Goal: Communication & Community: Answer question/provide support

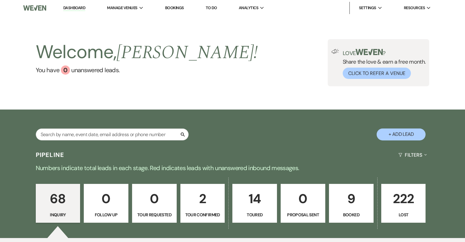
click at [346, 206] on p "9" at bounding box center [351, 199] width 37 height 21
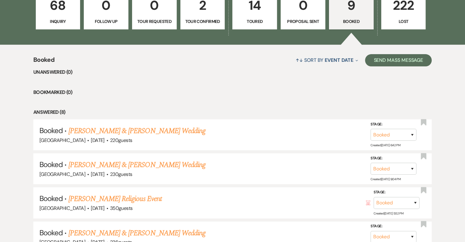
scroll to position [194, 0]
click at [141, 167] on link "[PERSON_NAME] & [PERSON_NAME] Wedding" at bounding box center [137, 164] width 137 height 11
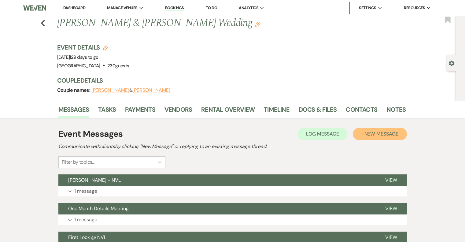
click at [377, 132] on span "New Message" at bounding box center [382, 134] width 34 height 6
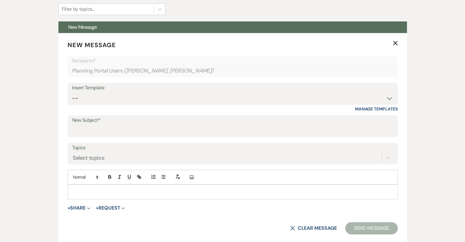
scroll to position [155, 0]
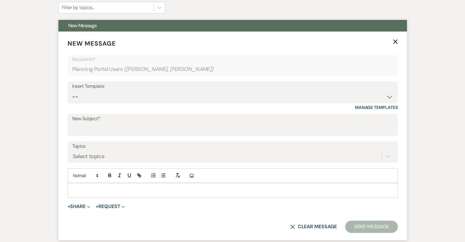
click at [86, 119] on label "New Subject*" at bounding box center [232, 118] width 321 height 9
click at [86, 123] on input "New Subject*" at bounding box center [232, 129] width 321 height 12
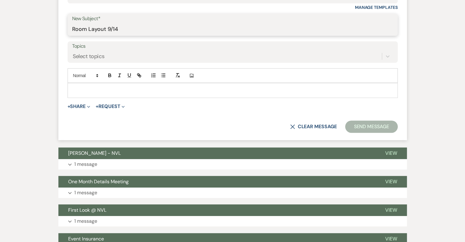
scroll to position [256, 0]
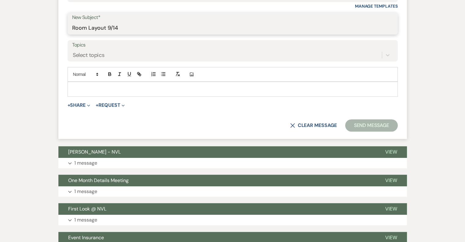
type input "Room Layout 9/14"
click at [122, 88] on p at bounding box center [233, 89] width 321 height 7
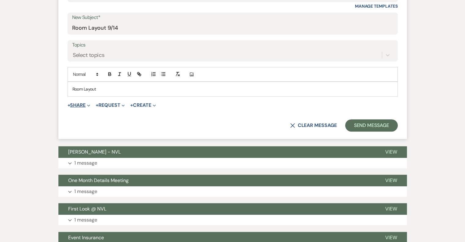
click at [82, 105] on button "+ Share Expand" at bounding box center [79, 105] width 23 height 5
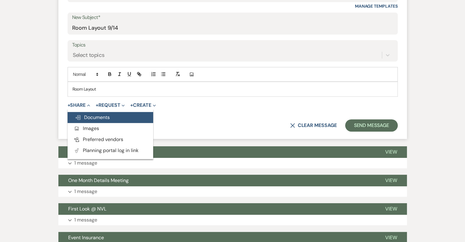
click at [95, 119] on span "Doc Upload Documents" at bounding box center [92, 117] width 35 height 6
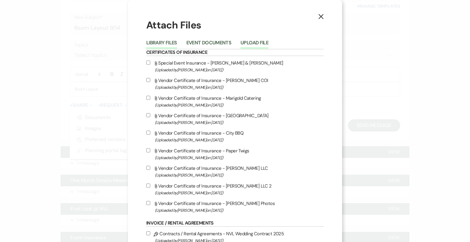
click at [257, 44] on button "Upload File" at bounding box center [255, 44] width 28 height 9
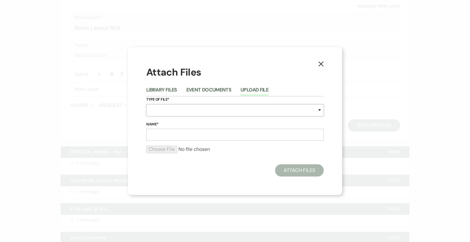
click at [187, 105] on select "Special Event Insurance Vendor Certificate of Insurance Contracts / Rental Agre…" at bounding box center [235, 110] width 178 height 12
select select "25"
click at [146, 104] on select "Special Event Insurance Vendor Certificate of Insurance Contracts / Rental Agre…" at bounding box center [235, 110] width 178 height 12
click at [185, 133] on input "Name*" at bounding box center [235, 135] width 178 height 12
type input "9/14 Room Layout"
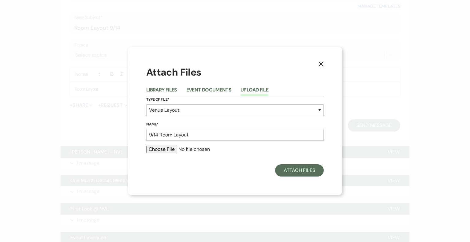
click at [166, 151] on input "file" at bounding box center [235, 149] width 178 height 7
type input "C:\fakepath\NVL Room Layouts (2).pdf"
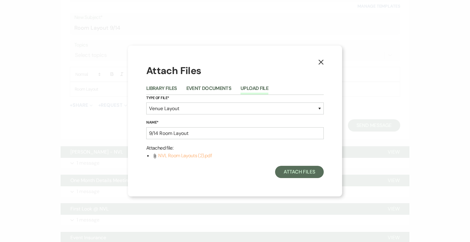
click at [190, 157] on span "NVL Room Layouts (2).pdf" at bounding box center [185, 155] width 54 height 6
click at [224, 157] on li "Attach File NVL Room Layouts (2).pdf" at bounding box center [237, 156] width 171 height 8
click at [282, 132] on input "9/14 Room Layout" at bounding box center [235, 133] width 178 height 12
click at [323, 61] on use "button" at bounding box center [321, 62] width 5 height 5
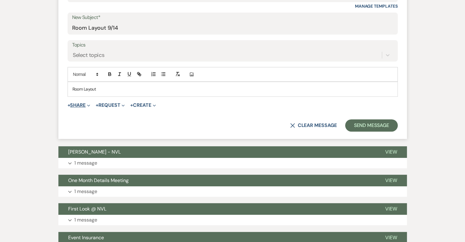
click at [87, 105] on button "+ Share Expand" at bounding box center [79, 105] width 23 height 5
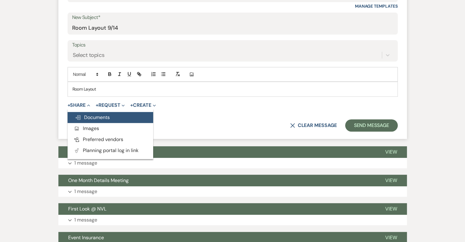
click at [97, 117] on span "Doc Upload Documents" at bounding box center [92, 117] width 35 height 6
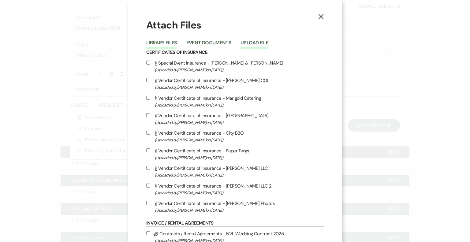
click at [258, 46] on button "Upload File" at bounding box center [255, 44] width 28 height 9
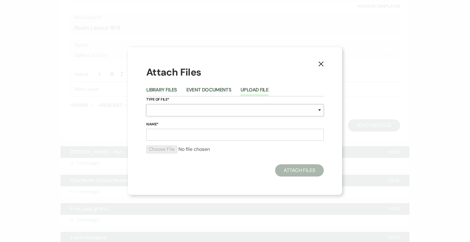
click at [173, 109] on select "Special Event Insurance Vendor Certificate of Insurance Contracts / Rental Agre…" at bounding box center [235, 110] width 178 height 12
select select "25"
click at [146, 104] on select "Special Event Insurance Vendor Certificate of Insurance Contracts / Rental Agre…" at bounding box center [235, 110] width 178 height 12
click at [170, 125] on label "Name*" at bounding box center [235, 124] width 178 height 7
click at [170, 129] on input "Name*" at bounding box center [235, 135] width 178 height 12
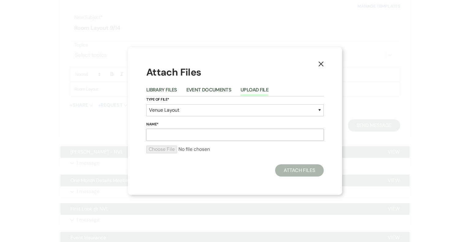
click at [177, 133] on input "Name*" at bounding box center [235, 135] width 178 height 12
type input "N"
type input "9/14 Room Layout"
click at [170, 151] on input "file" at bounding box center [235, 149] width 178 height 7
type input "C:\fakepath\NVL Room Layouts (2).pdf"
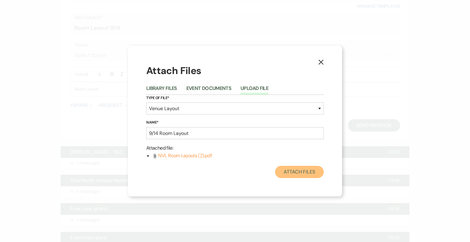
click at [295, 174] on button "Attach Files" at bounding box center [299, 172] width 49 height 12
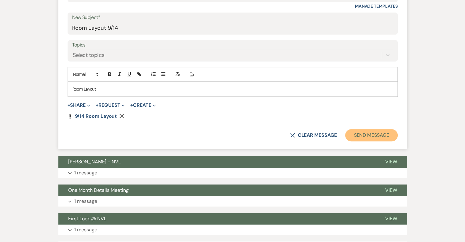
click at [368, 134] on button "Send Message" at bounding box center [372, 135] width 52 height 12
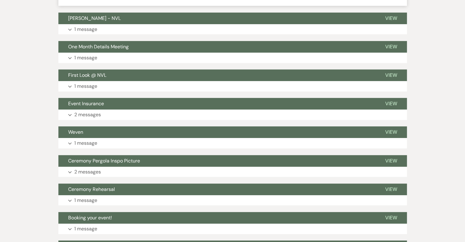
scroll to position [29, 0]
